Goal: Task Accomplishment & Management: Complete application form

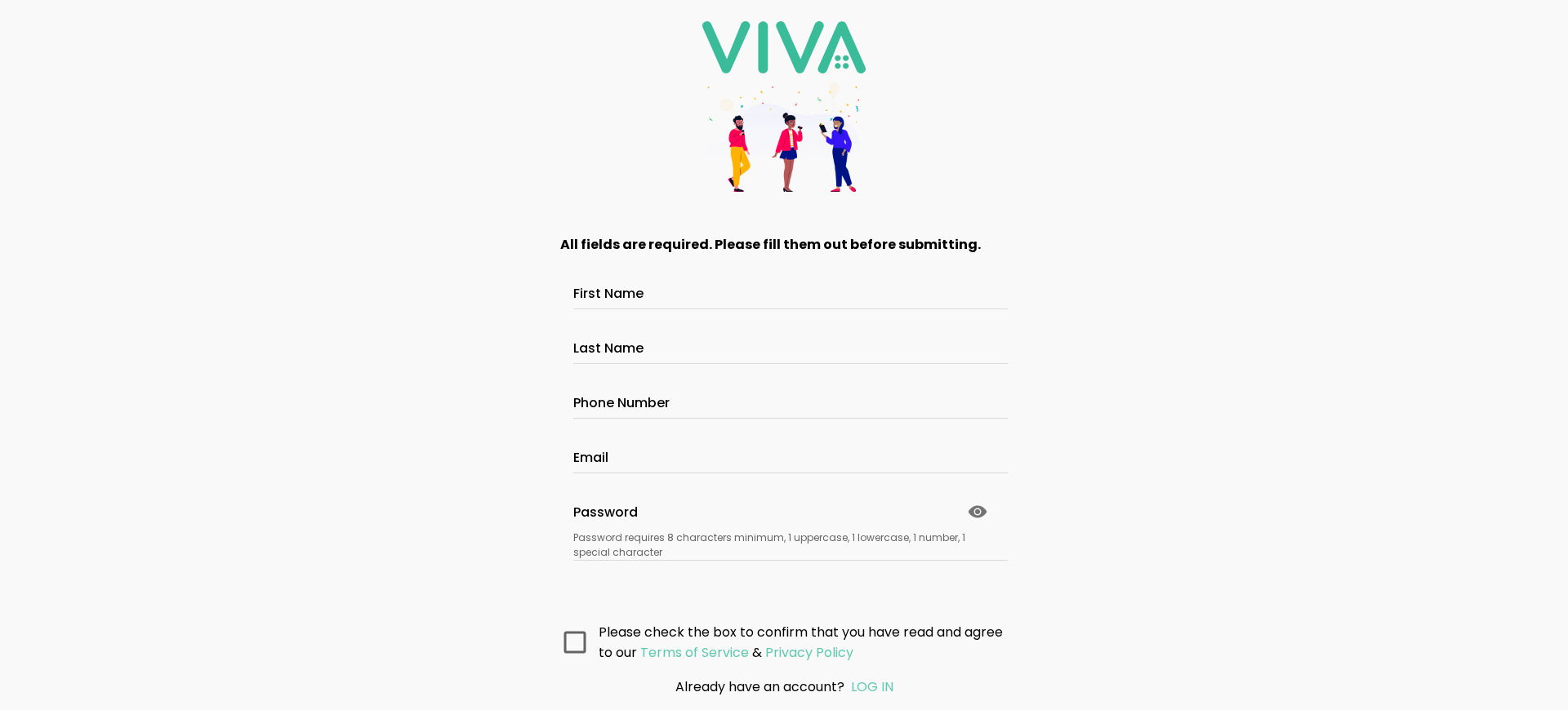
click at [784, 577] on main "All fields are required. Please fill them out before submitting. First Name Las…" at bounding box center [784, 438] width 490 height 451
click at [784, 563] on main "All fields are required. Please fill them out before submitting. First Name Las…" at bounding box center [784, 438] width 490 height 451
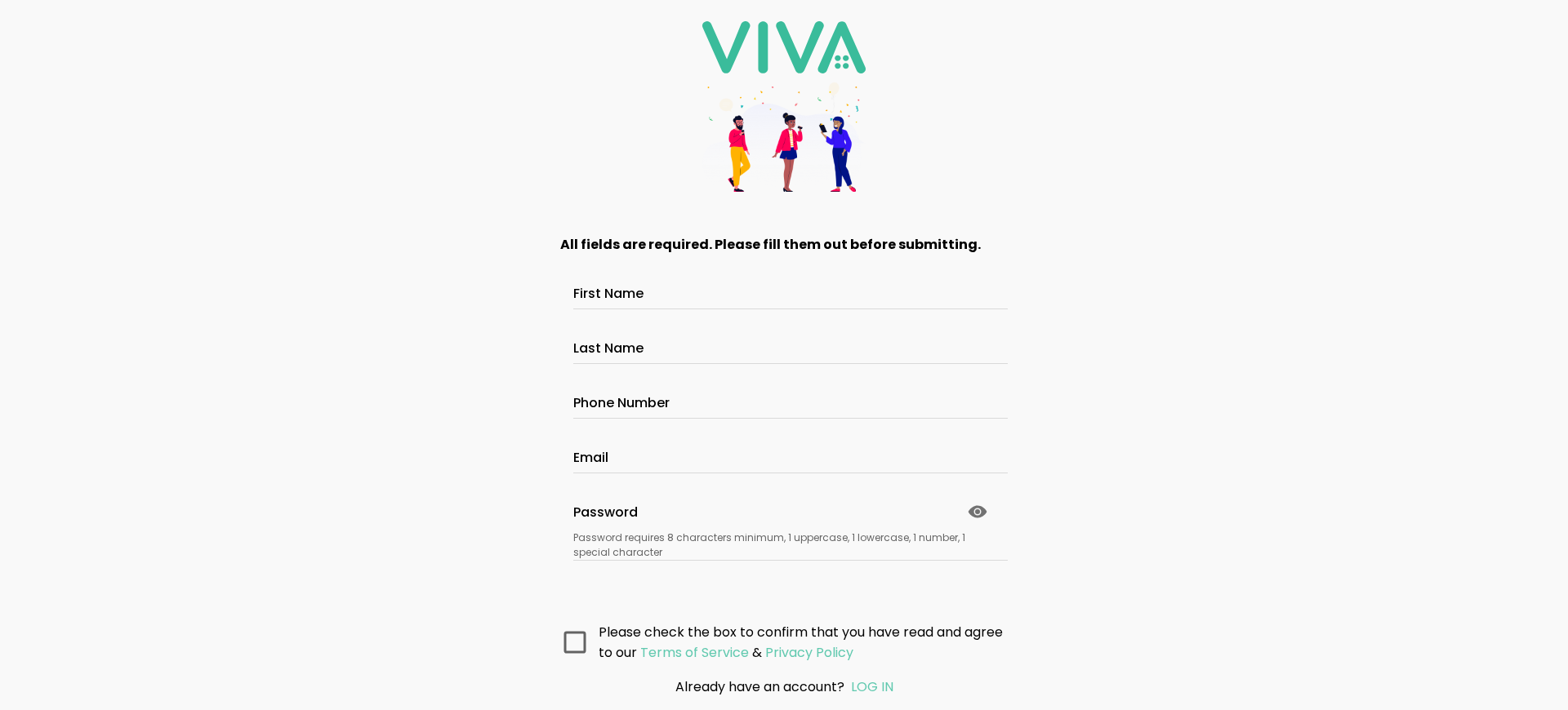
click at [784, 577] on main "All fields are required. Please fill them out before submitting. First Name Las…" at bounding box center [784, 438] width 490 height 451
click at [784, 563] on main "All fields are required. Please fill them out before submitting. First Name Las…" at bounding box center [784, 438] width 490 height 451
click at [784, 577] on main "All fields are required. Please fill them out before submitting. First Name Las…" at bounding box center [784, 438] width 490 height 451
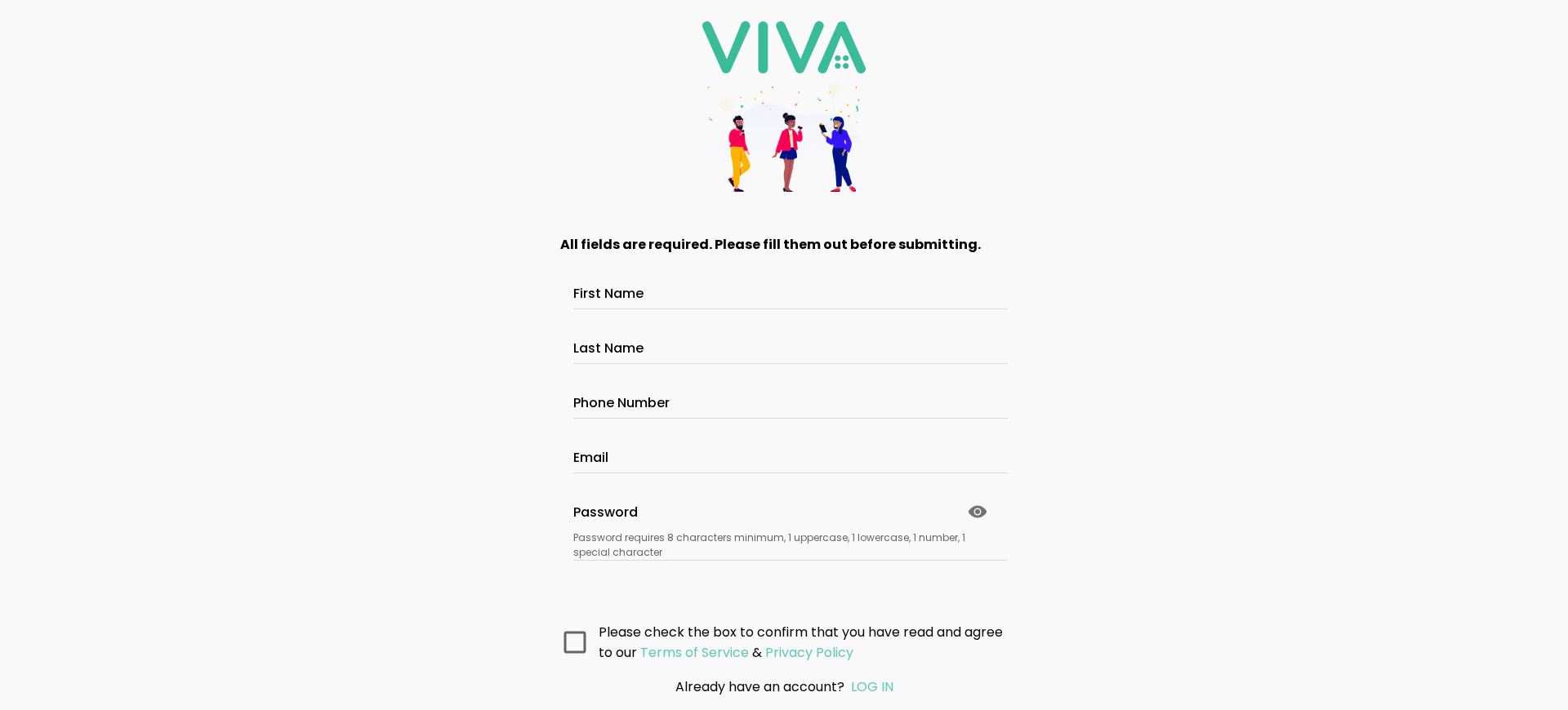
click at [784, 577] on main "All fields are required. Please fill them out before submitting. First Name Las…" at bounding box center [784, 438] width 490 height 451
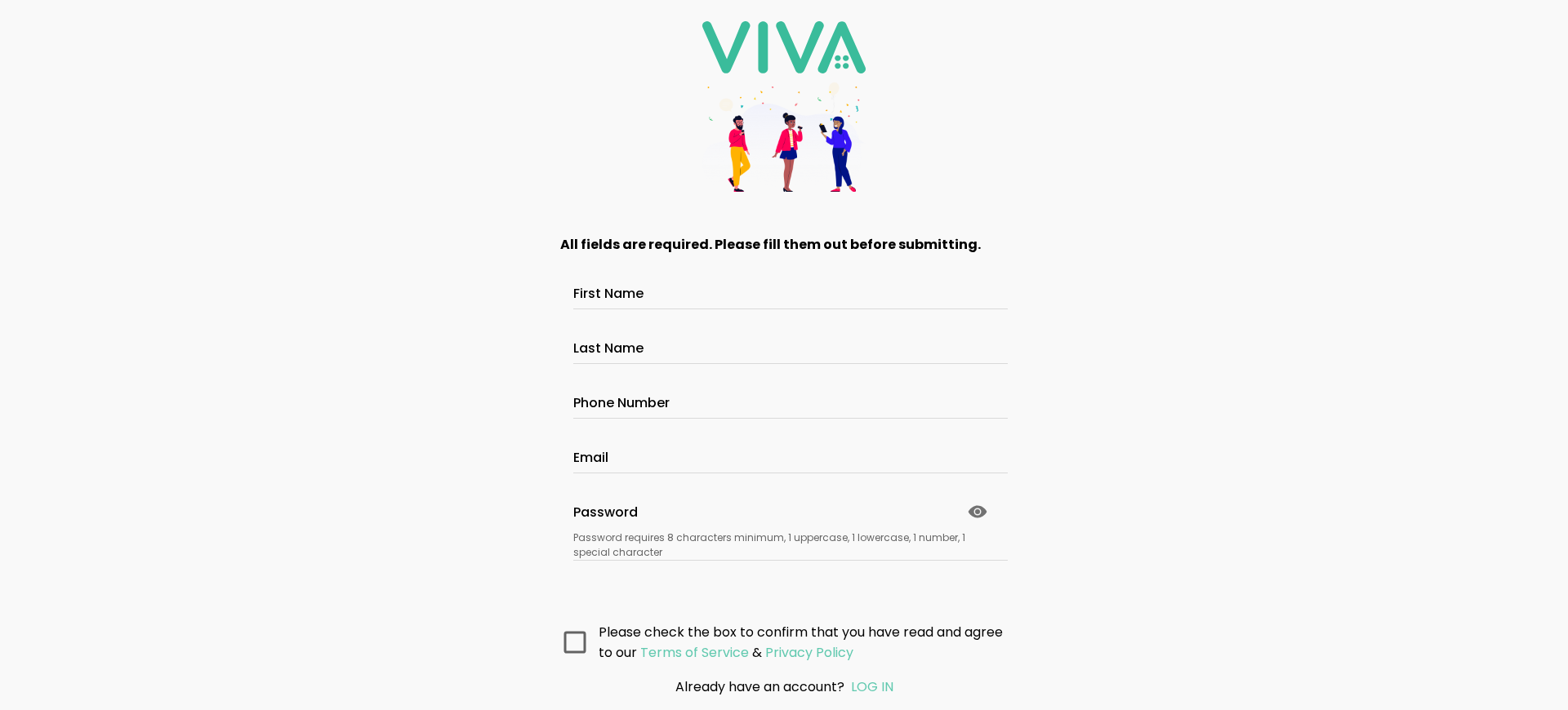
click at [784, 577] on main "All fields are required. Please fill them out before submitting. First Name Las…" at bounding box center [784, 438] width 490 height 451
click at [784, 563] on main "All fields are required. Please fill them out before submitting. First Name Las…" at bounding box center [784, 438] width 490 height 451
click at [784, 577] on main "All fields are required. Please fill them out before submitting. First Name Las…" at bounding box center [784, 438] width 490 height 451
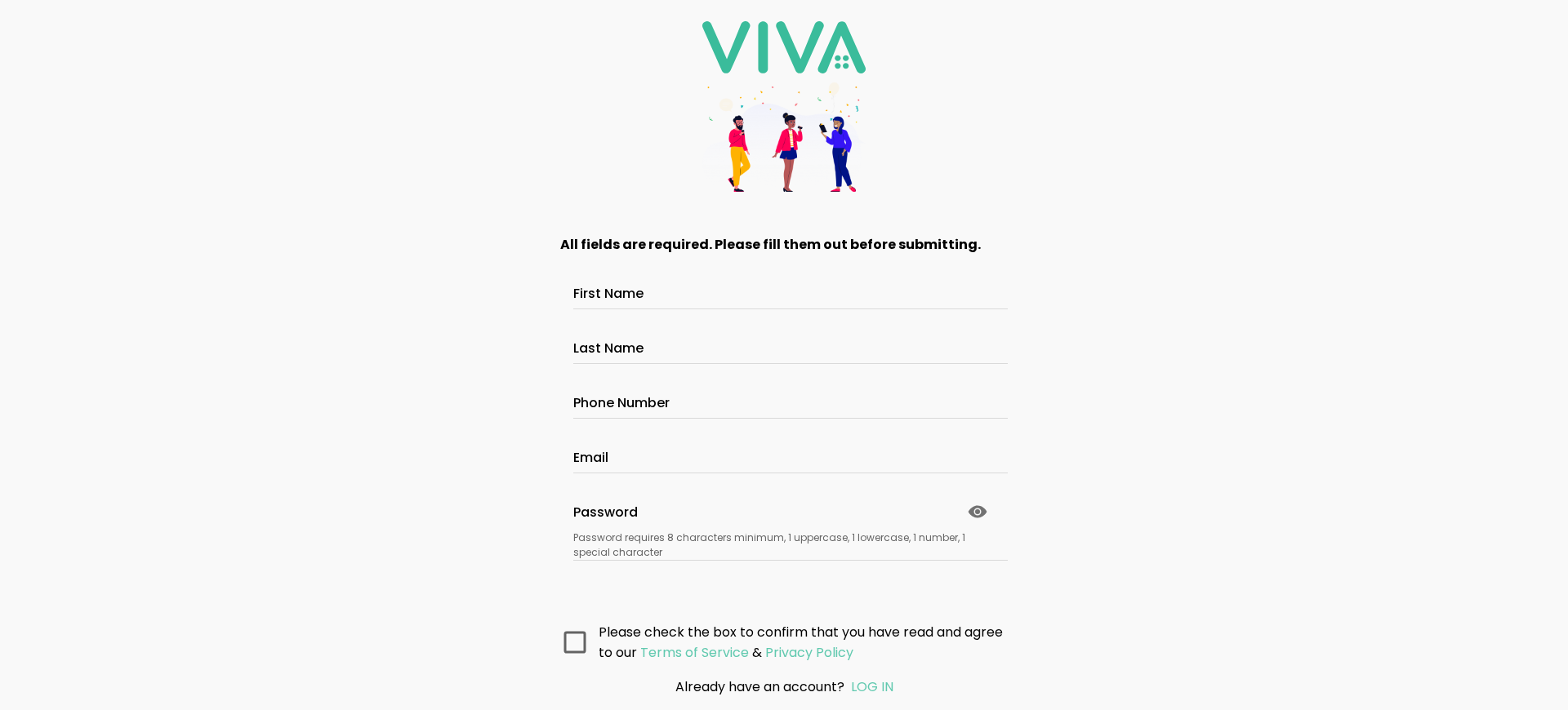
click at [784, 563] on main "All fields are required. Please fill them out before submitting. First Name Las…" at bounding box center [784, 438] width 490 height 451
click at [784, 577] on main "All fields are required. Please fill them out before submitting. First Name Las…" at bounding box center [784, 438] width 490 height 451
